Goal: Transaction & Acquisition: Book appointment/travel/reservation

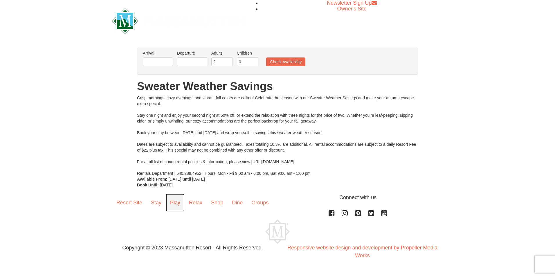
click at [175, 203] on link "Play" at bounding box center [175, 203] width 19 height 18
click at [221, 58] on input "2" at bounding box center [221, 62] width 21 height 9
type input "4"
click at [155, 60] on input "text" at bounding box center [158, 62] width 30 height 9
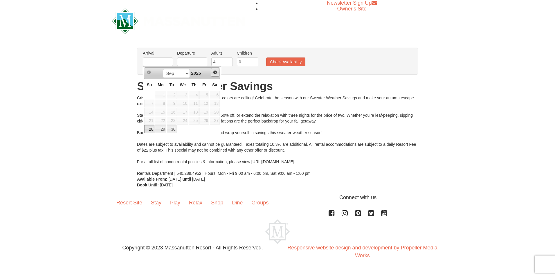
click at [216, 76] on link "Next" at bounding box center [215, 72] width 9 height 9
click at [153, 105] on link "5" at bounding box center [149, 104] width 10 height 8
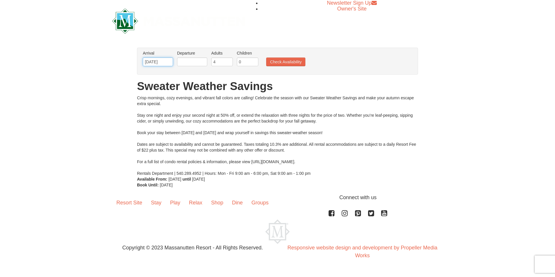
click at [170, 62] on input "[DATE]" at bounding box center [158, 62] width 30 height 9
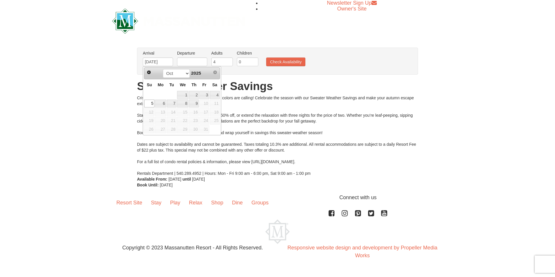
click at [204, 105] on span "10" at bounding box center [205, 104] width 10 height 8
click at [187, 101] on link "8" at bounding box center [182, 104] width 11 height 8
type input "10/08/2025"
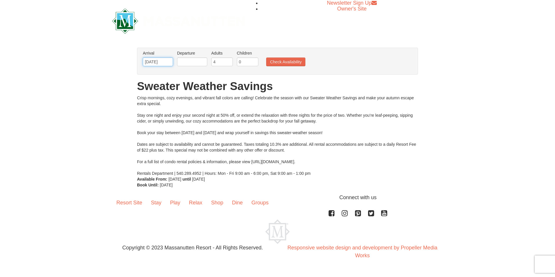
click at [171, 63] on input "10/08/2025" at bounding box center [158, 62] width 30 height 9
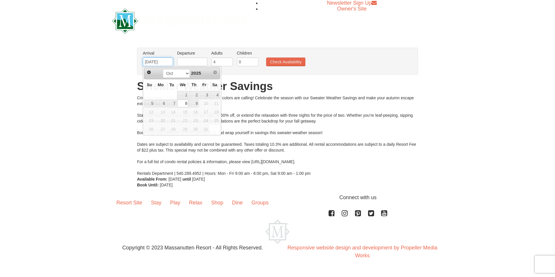
click at [171, 63] on input "10/08/2025" at bounding box center [158, 62] width 30 height 9
click at [172, 63] on input "10/08/2025" at bounding box center [158, 62] width 30 height 9
click at [206, 103] on span "10" at bounding box center [205, 104] width 10 height 8
drag, startPoint x: 164, startPoint y: 62, endPoint x: 134, endPoint y: 58, distance: 30.1
click at [135, 58] on div "× From: To: Adults: 2 Children: 0 Change Arrival Please format dates MM/DD/YYYY…" at bounding box center [277, 118] width 293 height 140
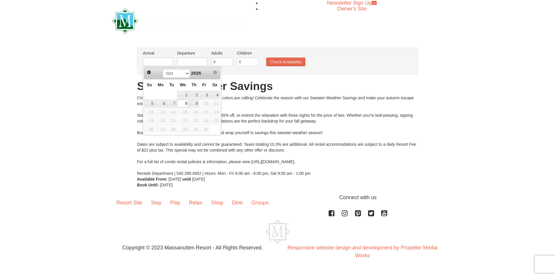
click at [74, 198] on div "Resort Site Stay Play Relax Shop Dine Groups Connect with us Facebook Instagram…" at bounding box center [277, 229] width 555 height 71
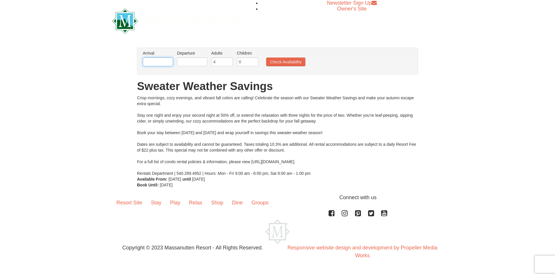
click at [164, 64] on input "text" at bounding box center [158, 62] width 30 height 9
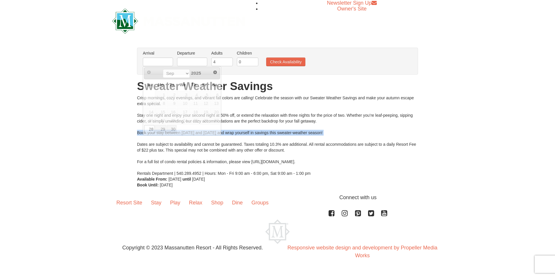
click at [38, 135] on div "× From: To: Adults: 2 Children: 0 Change Arrival Please format dates MM/DD/YYYY…" at bounding box center [277, 118] width 555 height 152
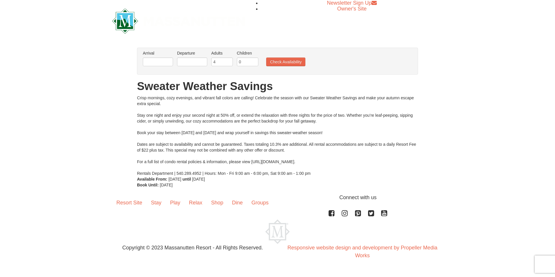
drag, startPoint x: 38, startPoint y: 135, endPoint x: 167, endPoint y: 57, distance: 150.7
click at [167, 57] on li "Arrival Please format dates MM/DD/YYYY Please format dates MM/DD/YYYY" at bounding box center [157, 59] width 33 height 19
click at [155, 62] on input "text" at bounding box center [158, 62] width 30 height 9
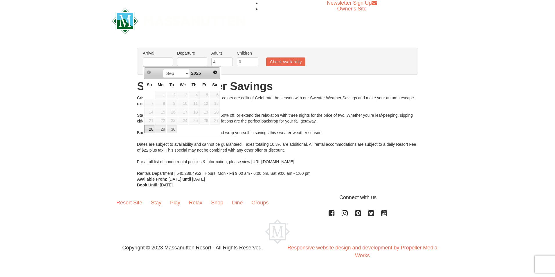
click at [120, 82] on div "× From: To: Adults: 2 Children: 0 Change Arrival Please format dates MM/DD/YYYY…" at bounding box center [277, 118] width 555 height 152
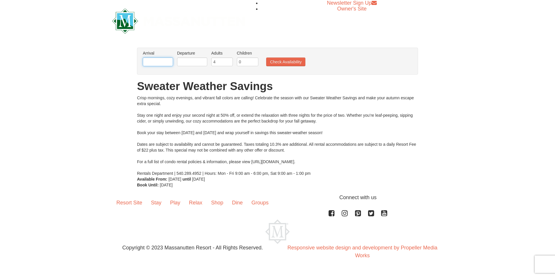
click at [158, 62] on input "text" at bounding box center [158, 62] width 30 height 9
click at [195, 62] on input "text" at bounding box center [192, 62] width 30 height 9
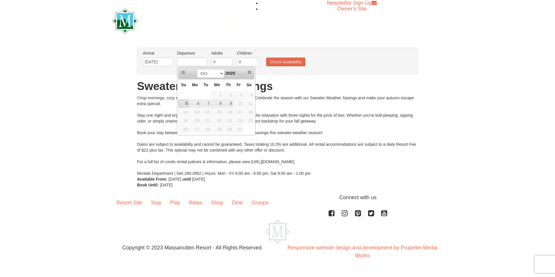
drag, startPoint x: 97, startPoint y: 115, endPoint x: 103, endPoint y: 114, distance: 5.4
click at [99, 115] on div "× From: To: Adults: 2 Children: 0 Change Arrival Please format dates MM/DD/YYYY…" at bounding box center [277, 118] width 555 height 152
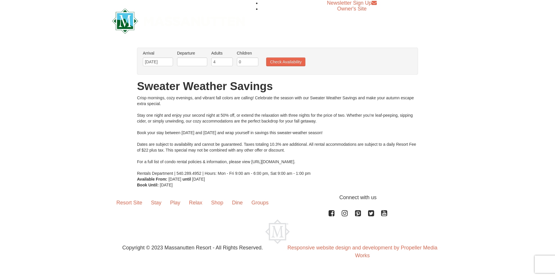
click at [196, 68] on li "Departure Please format dates MM/DD/YYYY Please format dates MM/DD/YYYY" at bounding box center [192, 59] width 33 height 19
click at [194, 61] on input "text" at bounding box center [192, 62] width 30 height 9
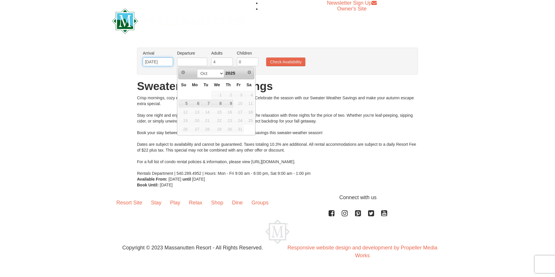
click at [168, 64] on input "10/05/2025" at bounding box center [158, 62] width 30 height 9
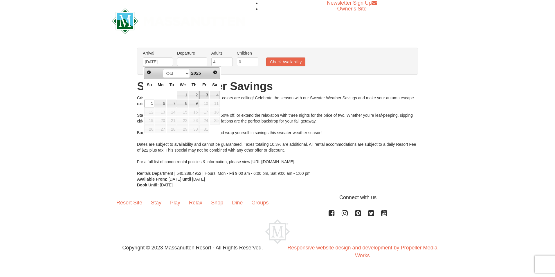
click at [205, 95] on link "3" at bounding box center [205, 95] width 10 height 8
type input "[DATE]"
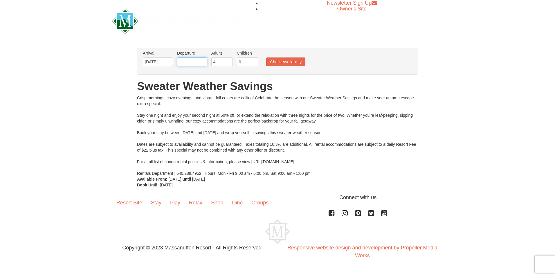
click at [202, 63] on input "text" at bounding box center [192, 62] width 30 height 9
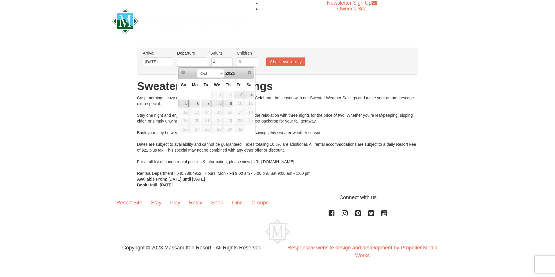
click at [183, 103] on link "5" at bounding box center [184, 104] width 10 height 8
type input "10/05/2025"
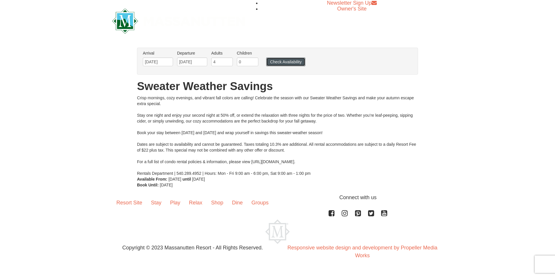
click at [273, 62] on button "Check Availability" at bounding box center [285, 62] width 39 height 9
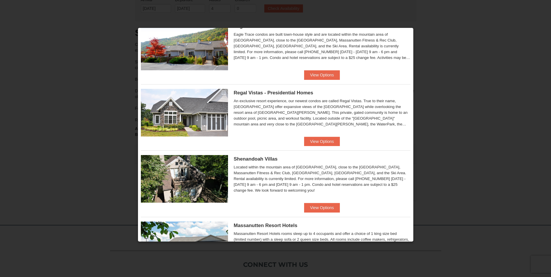
scroll to position [58, 0]
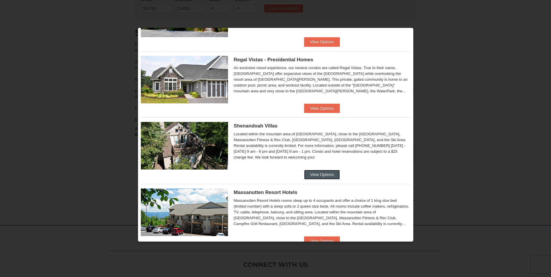
click at [326, 171] on button "View Options" at bounding box center [321, 174] width 35 height 9
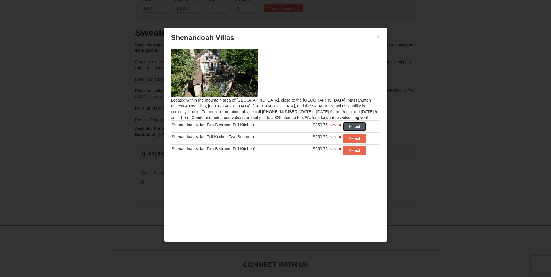
click at [354, 128] on button "Select" at bounding box center [354, 126] width 23 height 9
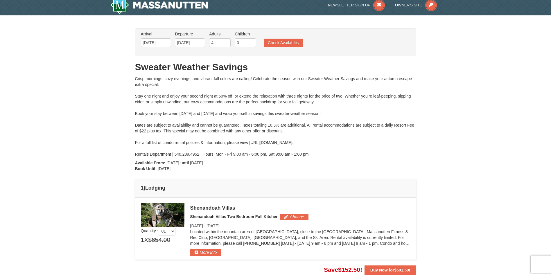
scroll to position [0, 0]
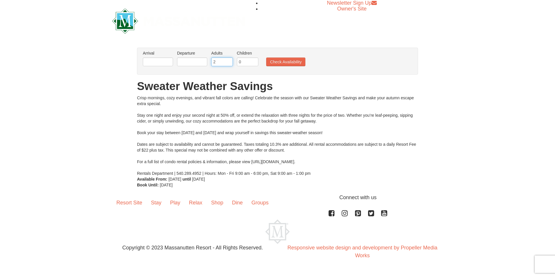
click at [225, 63] on input "2" at bounding box center [221, 62] width 21 height 9
click at [226, 62] on input "2" at bounding box center [221, 62] width 21 height 9
drag, startPoint x: 221, startPoint y: 64, endPoint x: 209, endPoint y: 59, distance: 12.1
click at [211, 60] on li "Adults Please format dates MM/DD/YYYY 2" at bounding box center [222, 59] width 24 height 19
type input "4"
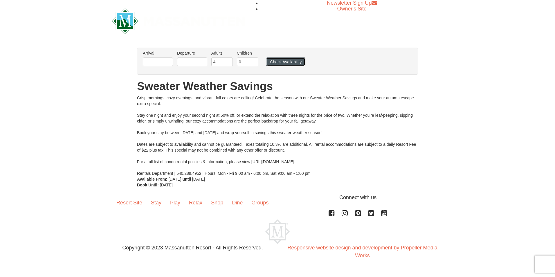
click at [275, 62] on button "Check Availability" at bounding box center [285, 62] width 39 height 9
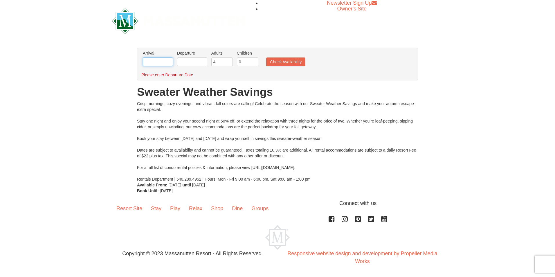
click at [168, 65] on input "text" at bounding box center [158, 62] width 30 height 9
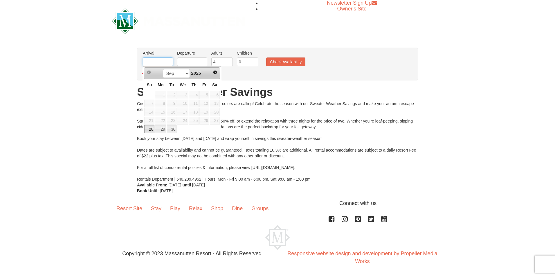
type input "10/03/2025"
type input "10/05/2025"
click at [150, 101] on link "5" at bounding box center [149, 104] width 10 height 8
type input "10/05/2025"
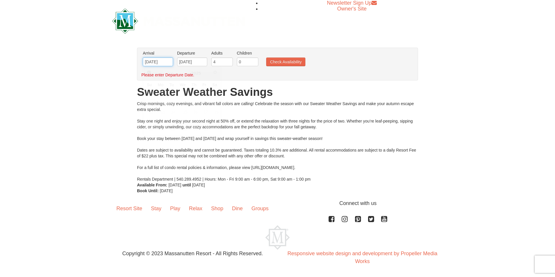
click at [168, 62] on input "10/05/2025" at bounding box center [158, 62] width 30 height 9
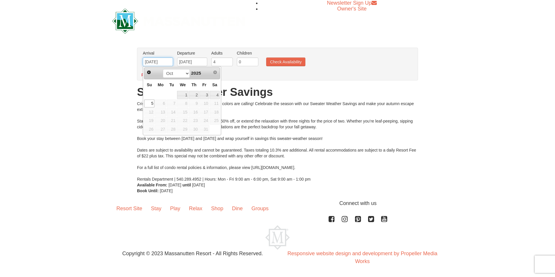
click at [166, 62] on input "10/05/2025" at bounding box center [158, 62] width 30 height 9
drag, startPoint x: 166, startPoint y: 62, endPoint x: 87, endPoint y: 65, distance: 79.4
click at [87, 65] on div "× From: To: Adults: 2 Children: 0 Change Arrival Please format dates MM/DD/YYYY…" at bounding box center [277, 121] width 555 height 158
click at [205, 93] on link "3" at bounding box center [205, 95] width 10 height 8
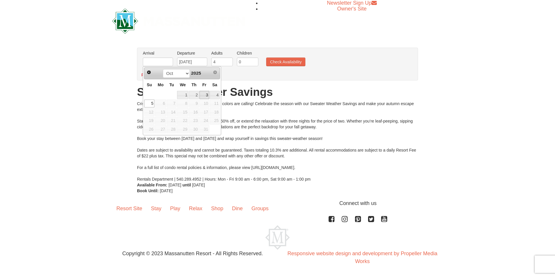
type input "[DATE]"
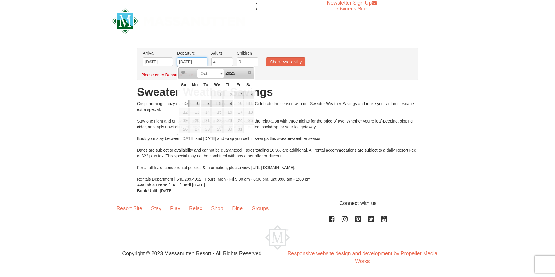
drag, startPoint x: 199, startPoint y: 63, endPoint x: 153, endPoint y: 61, distance: 45.7
click at [153, 61] on ul "Arrival Please format dates MM/DD/YYYY Please format dates MM/DD/YYYY 10/03/202…" at bounding box center [274, 59] width 266 height 19
drag, startPoint x: 77, startPoint y: 119, endPoint x: 131, endPoint y: 99, distance: 57.0
click at [77, 119] on div "× From: To: Adults: 2 Children: 0 Change Arrival Please format dates MM/DD/YYYY…" at bounding box center [277, 121] width 555 height 158
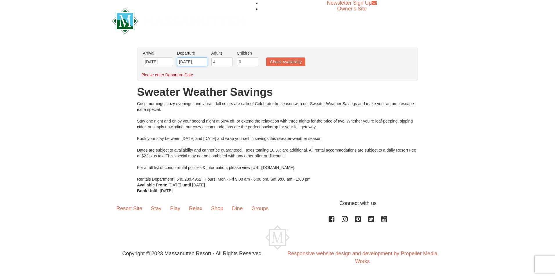
click at [207, 63] on input "10/05/2025" at bounding box center [192, 62] width 30 height 9
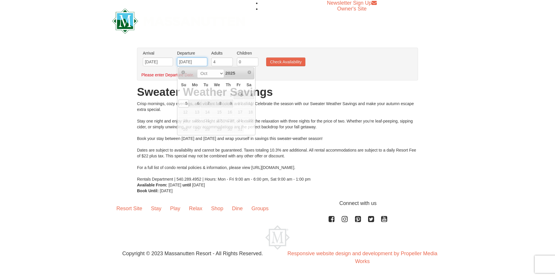
click at [206, 62] on input "10/05/2025" at bounding box center [192, 62] width 30 height 9
click at [205, 62] on input "10/05/2025" at bounding box center [192, 62] width 30 height 9
click at [204, 61] on input "10/05/2025" at bounding box center [192, 62] width 30 height 9
click at [189, 61] on input "10/05/2025" at bounding box center [192, 62] width 30 height 9
type input "[DATE]"
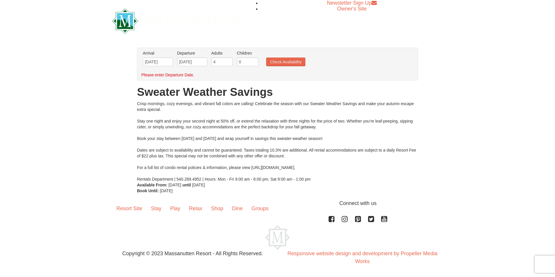
click at [278, 56] on ul "Arrival Please format dates MM/DD/YYYY Please format dates MM/DD/YYYY 10/03/202…" at bounding box center [274, 59] width 266 height 19
drag, startPoint x: 284, startPoint y: 64, endPoint x: 283, endPoint y: 70, distance: 5.9
click at [283, 70] on div "Arrival Please format dates MM/DD/YYYY Please format dates MM/DD/YYYY 10/03/202…" at bounding box center [277, 64] width 281 height 33
click at [286, 63] on button "Check Availability" at bounding box center [285, 62] width 39 height 9
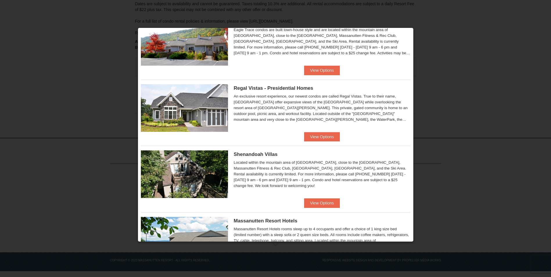
scroll to position [29, 0]
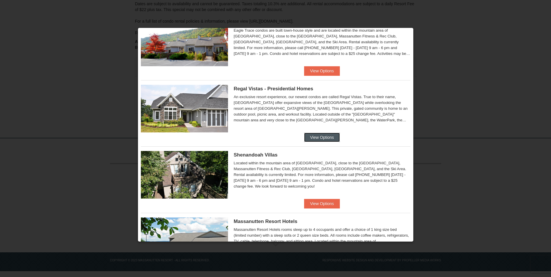
click at [323, 140] on button "View Options" at bounding box center [321, 137] width 35 height 9
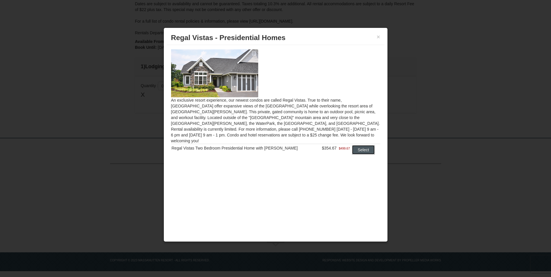
click at [365, 147] on button "Select" at bounding box center [363, 149] width 23 height 9
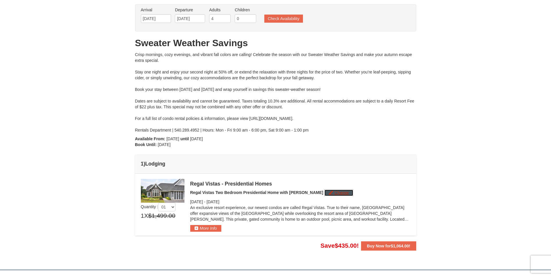
click at [325, 194] on button "Change" at bounding box center [339, 193] width 29 height 6
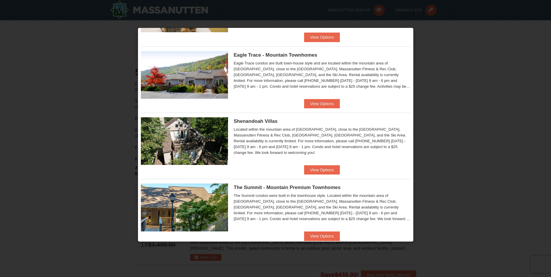
scroll to position [274, 0]
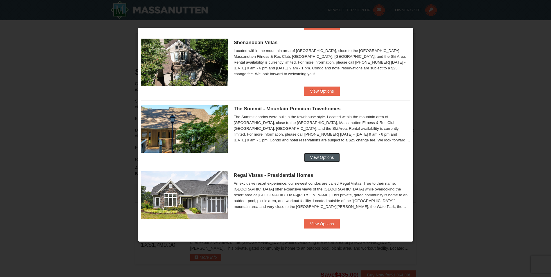
click at [327, 159] on button "View Options" at bounding box center [321, 157] width 35 height 9
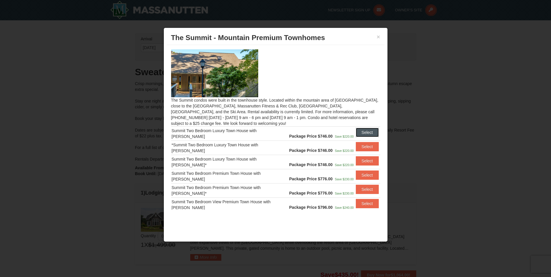
click at [365, 131] on button "Select" at bounding box center [367, 132] width 23 height 9
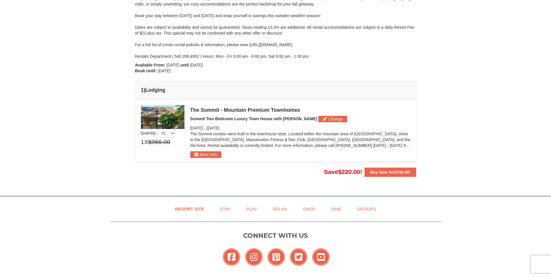
scroll to position [116, 0]
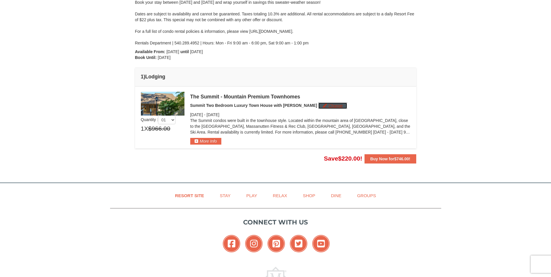
click at [318, 105] on button "Change" at bounding box center [332, 106] width 29 height 6
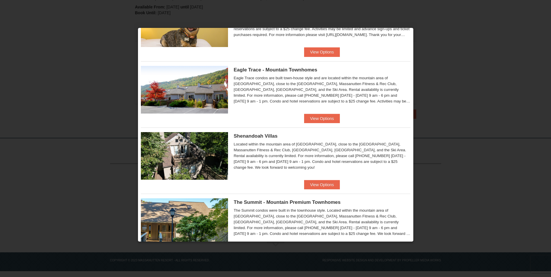
scroll to position [274, 0]
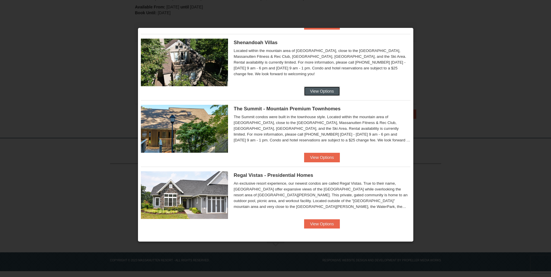
click at [323, 91] on button "View Options" at bounding box center [321, 91] width 35 height 9
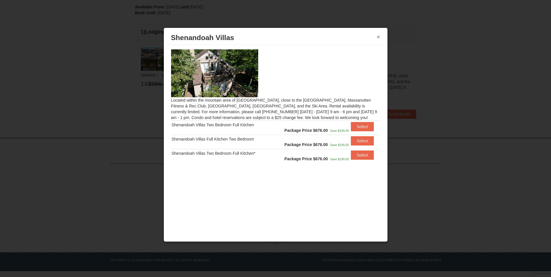
click at [377, 37] on button "×" at bounding box center [378, 37] width 3 height 6
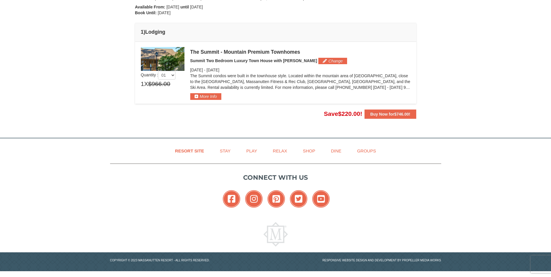
click at [315, 57] on div "The Summit - Mountain Premium Townhomes Summit Two Bedroom Luxury Town House wi…" at bounding box center [300, 73] width 220 height 53
click at [318, 60] on button "Change" at bounding box center [332, 61] width 29 height 6
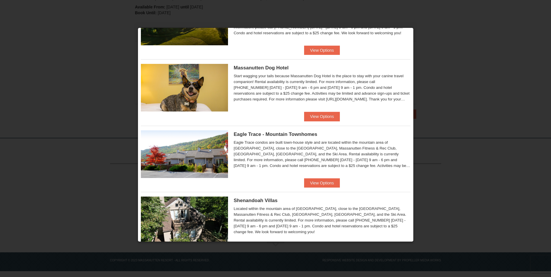
scroll to position [145, 0]
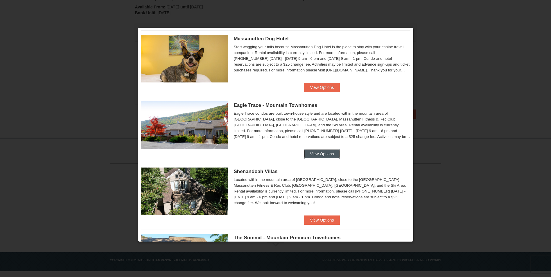
click at [323, 155] on button "View Options" at bounding box center [321, 153] width 35 height 9
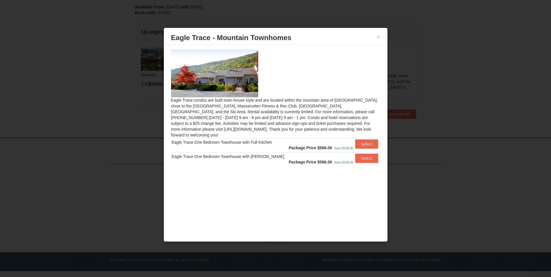
click at [381, 38] on div "× Eagle Trace - Mountain Townhomes" at bounding box center [276, 38] width 218 height 14
click at [379, 38] on button "×" at bounding box center [378, 37] width 3 height 6
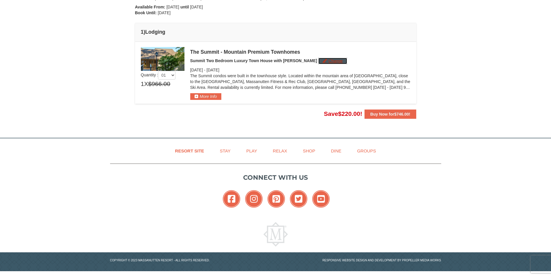
click at [318, 61] on button "Change" at bounding box center [332, 61] width 29 height 6
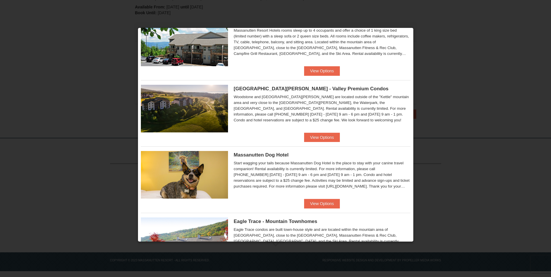
scroll to position [0, 0]
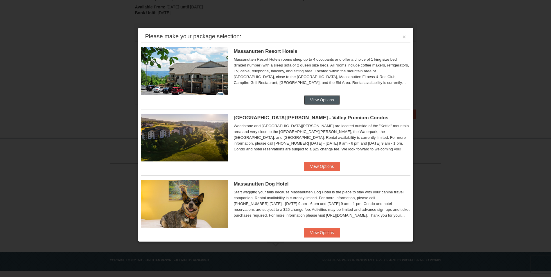
click at [314, 101] on button "View Options" at bounding box center [321, 99] width 35 height 9
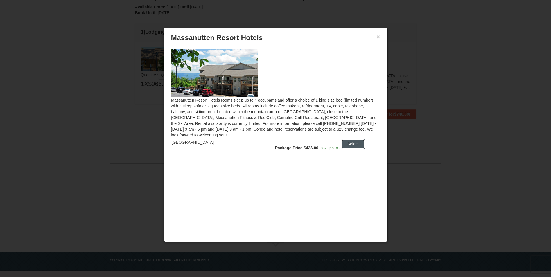
click at [347, 142] on button "Select" at bounding box center [353, 143] width 23 height 9
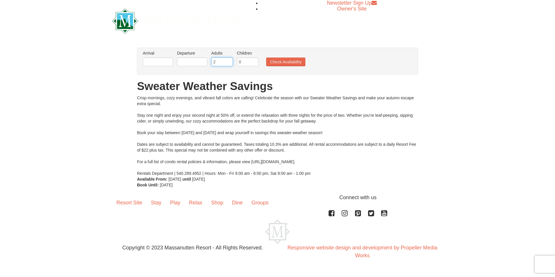
drag, startPoint x: 216, startPoint y: 62, endPoint x: 198, endPoint y: 64, distance: 18.7
click at [198, 64] on ul "Arrival Please format dates MM/DD/YYYY Please format dates MM/DD/YYYY Departure…" at bounding box center [274, 59] width 266 height 19
type input "4"
click at [296, 59] on button "Check Availability" at bounding box center [285, 62] width 39 height 9
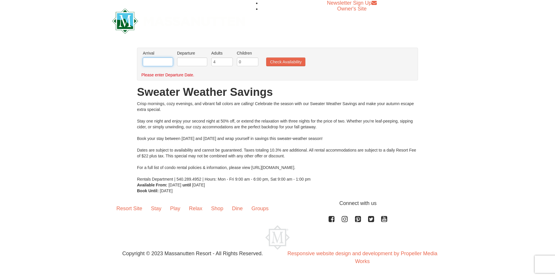
click at [163, 60] on input "text" at bounding box center [158, 62] width 30 height 9
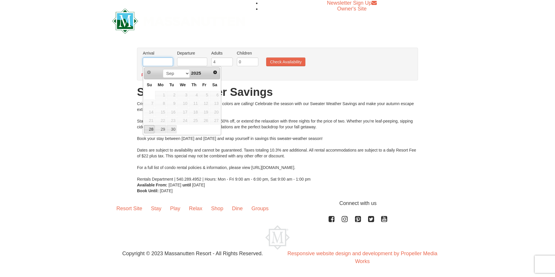
type input "[DATE]"
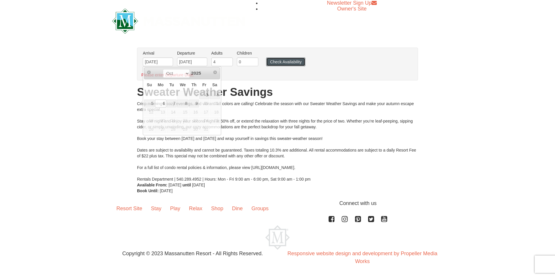
click at [269, 61] on button "Check Availability" at bounding box center [285, 62] width 39 height 9
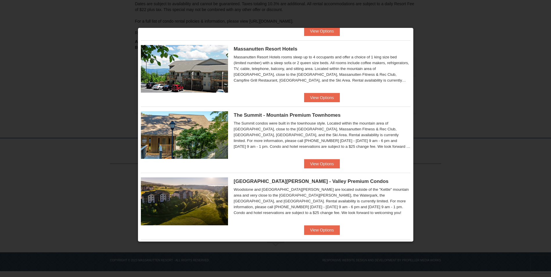
scroll to position [274, 0]
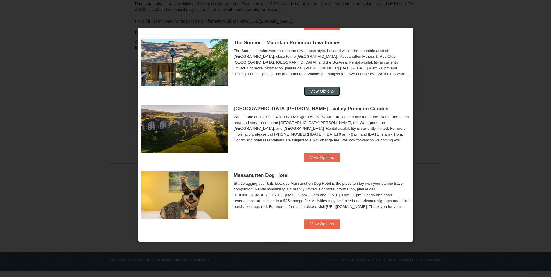
click at [324, 91] on button "View Options" at bounding box center [321, 91] width 35 height 9
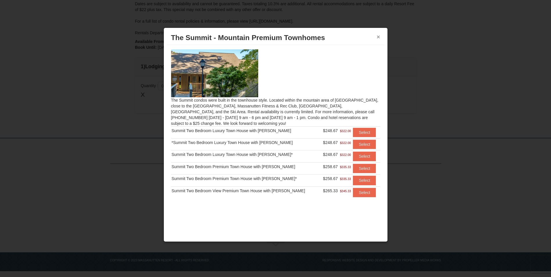
click at [380, 36] on button "×" at bounding box center [378, 37] width 3 height 6
